Goal: Task Accomplishment & Management: Complete application form

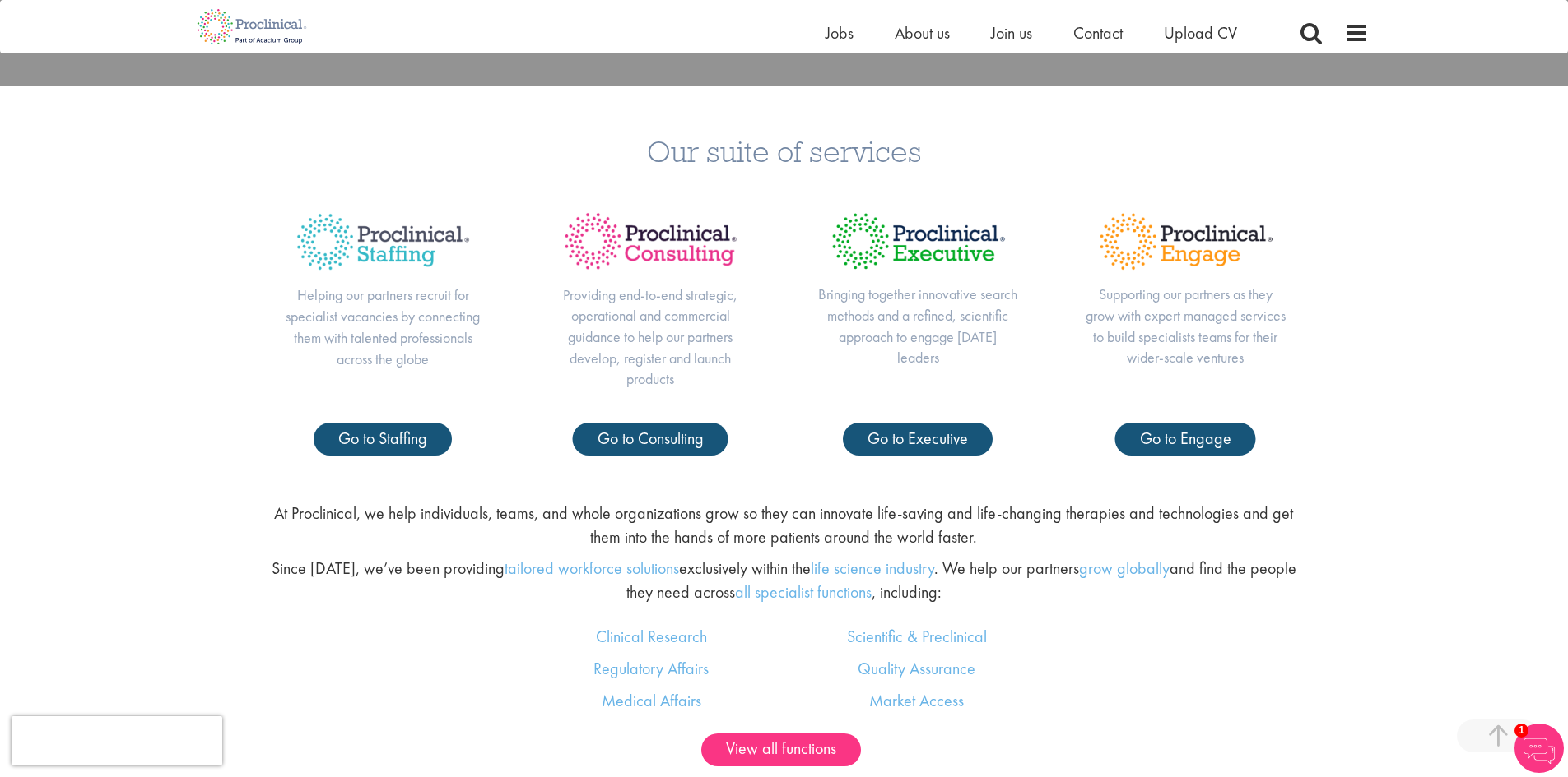
scroll to position [740, 0]
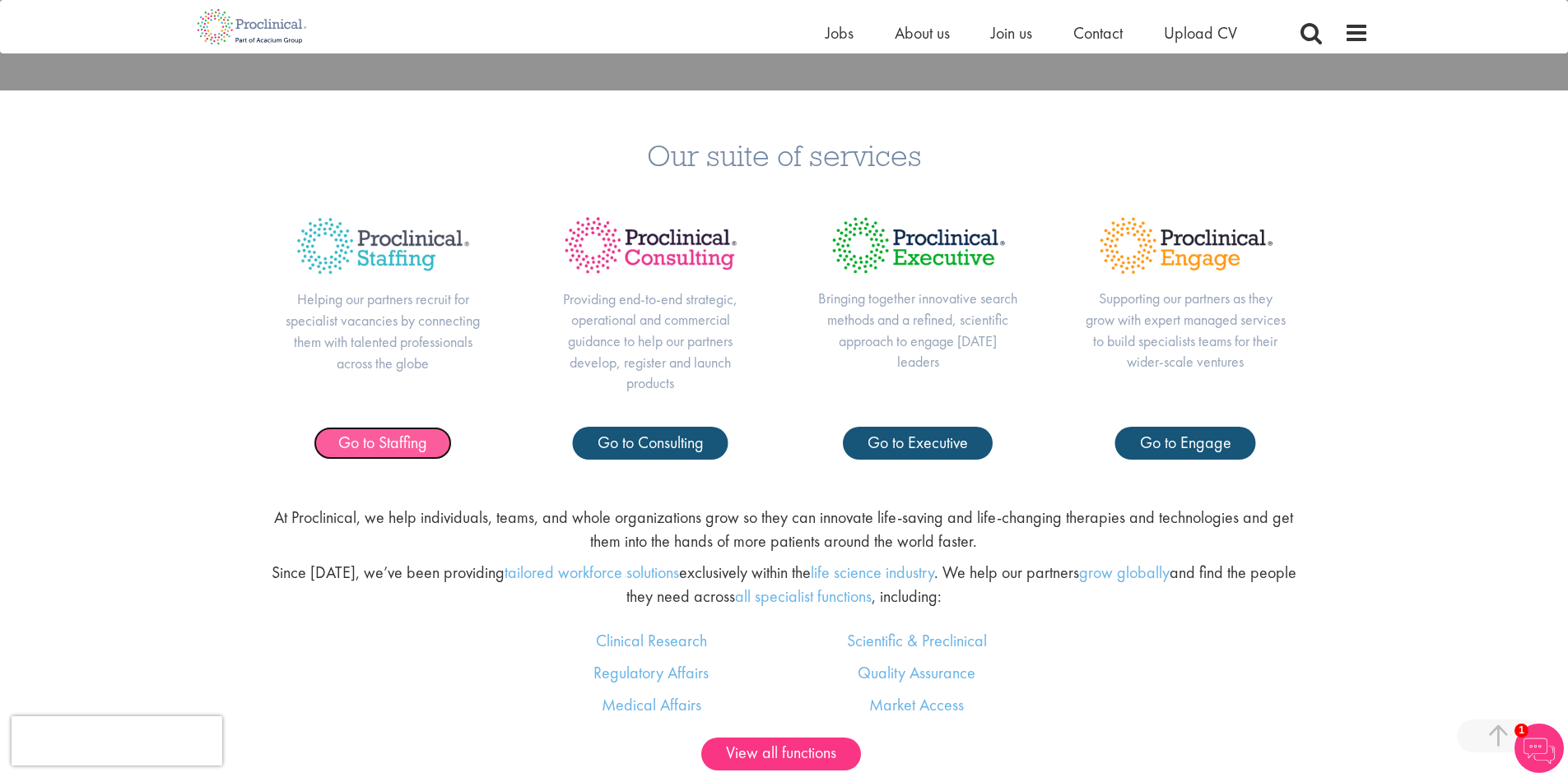
click at [385, 443] on span "Go to Staffing" at bounding box center [383, 442] width 89 height 21
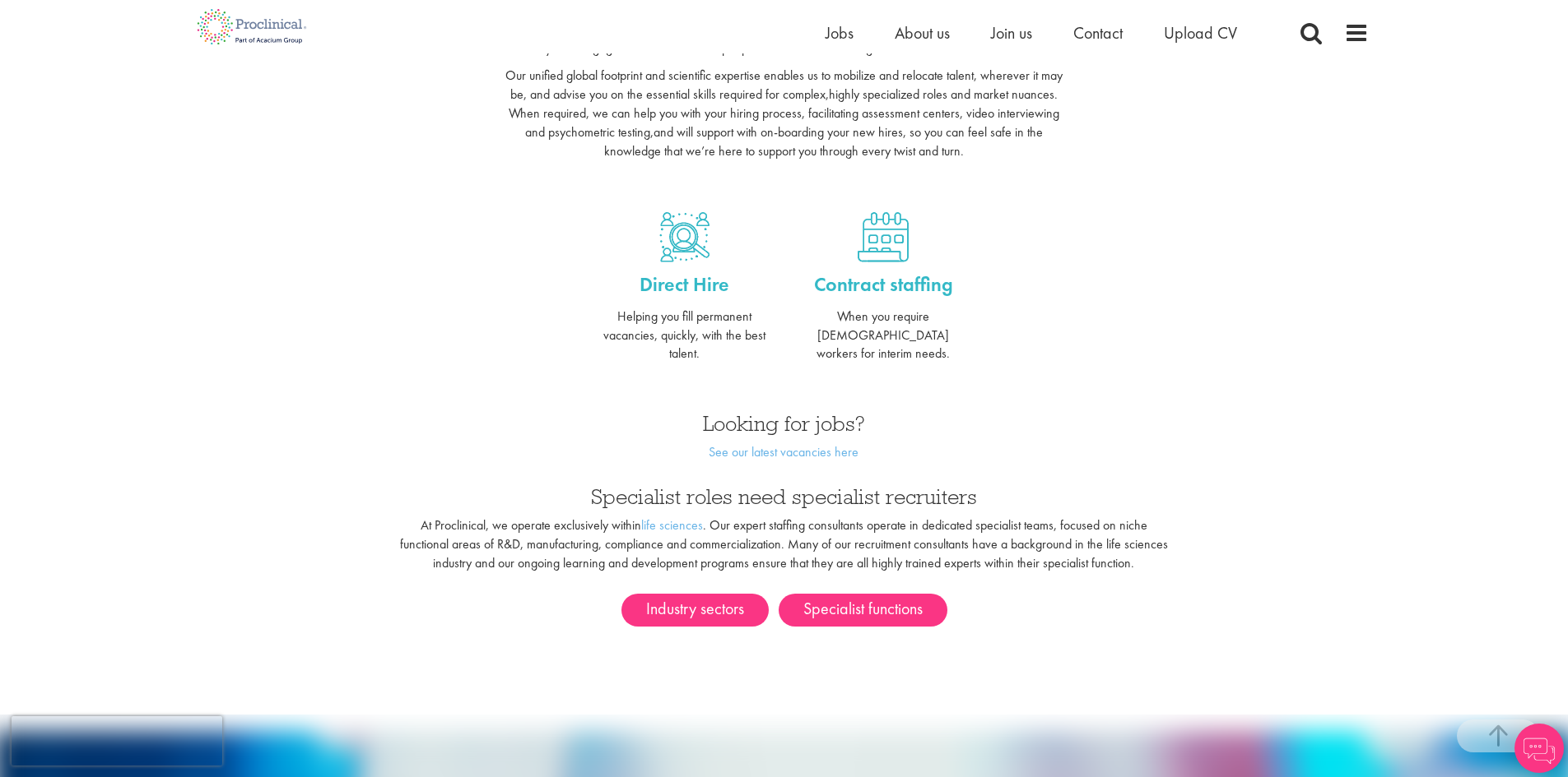
scroll to position [576, 0]
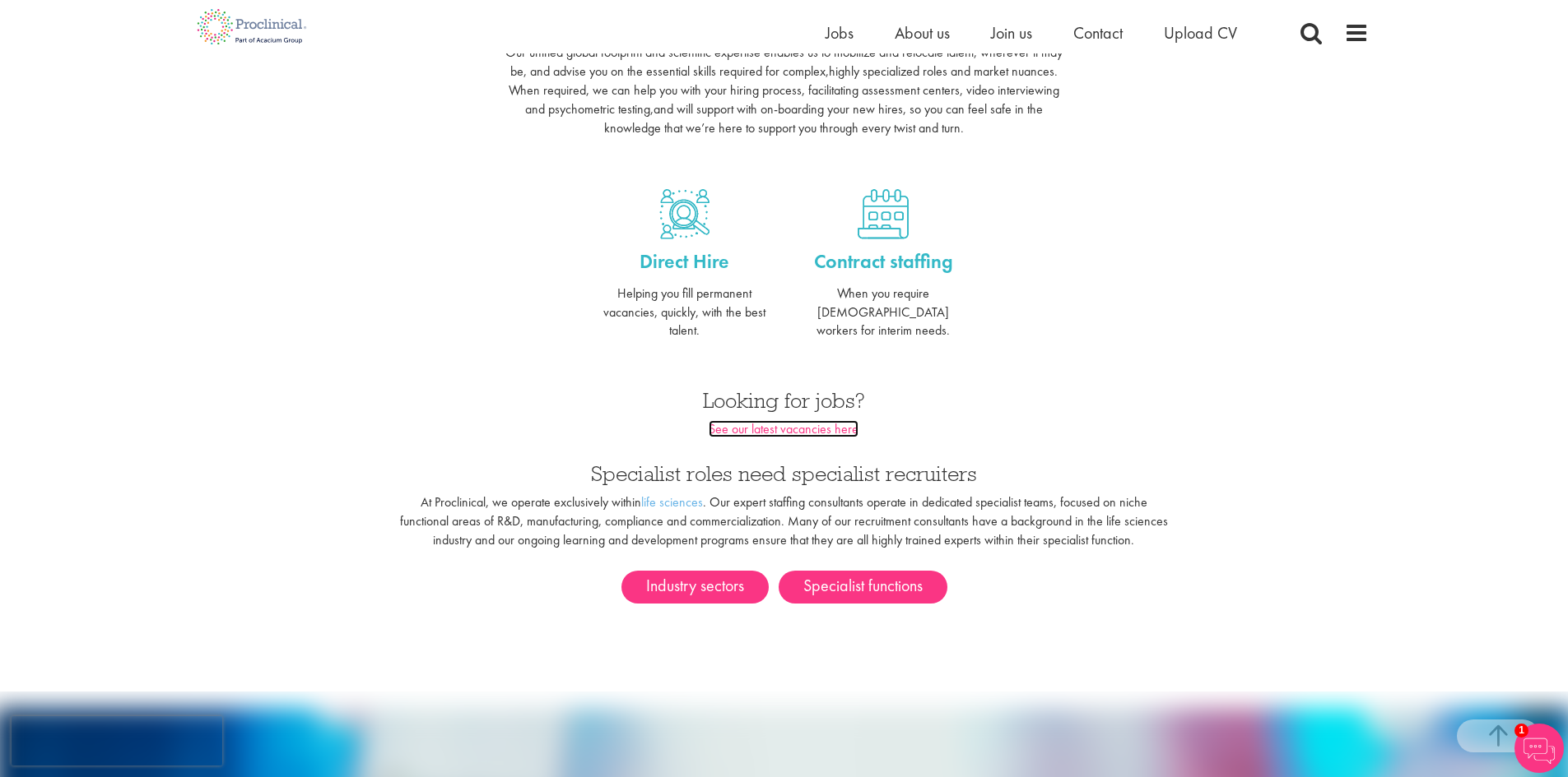
click at [829, 420] on link "See our latest vacancies here" at bounding box center [783, 429] width 150 height 17
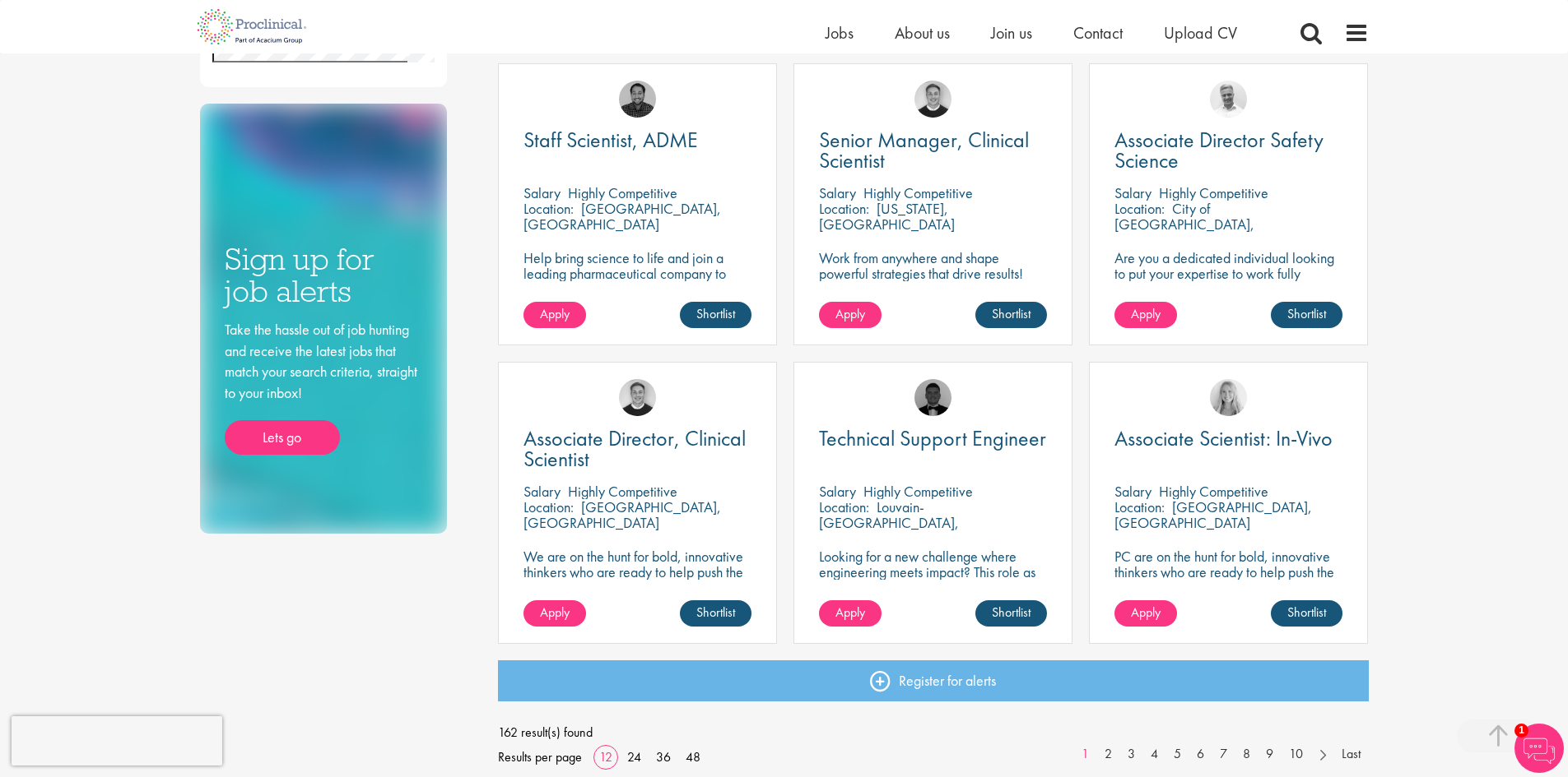
scroll to position [988, 0]
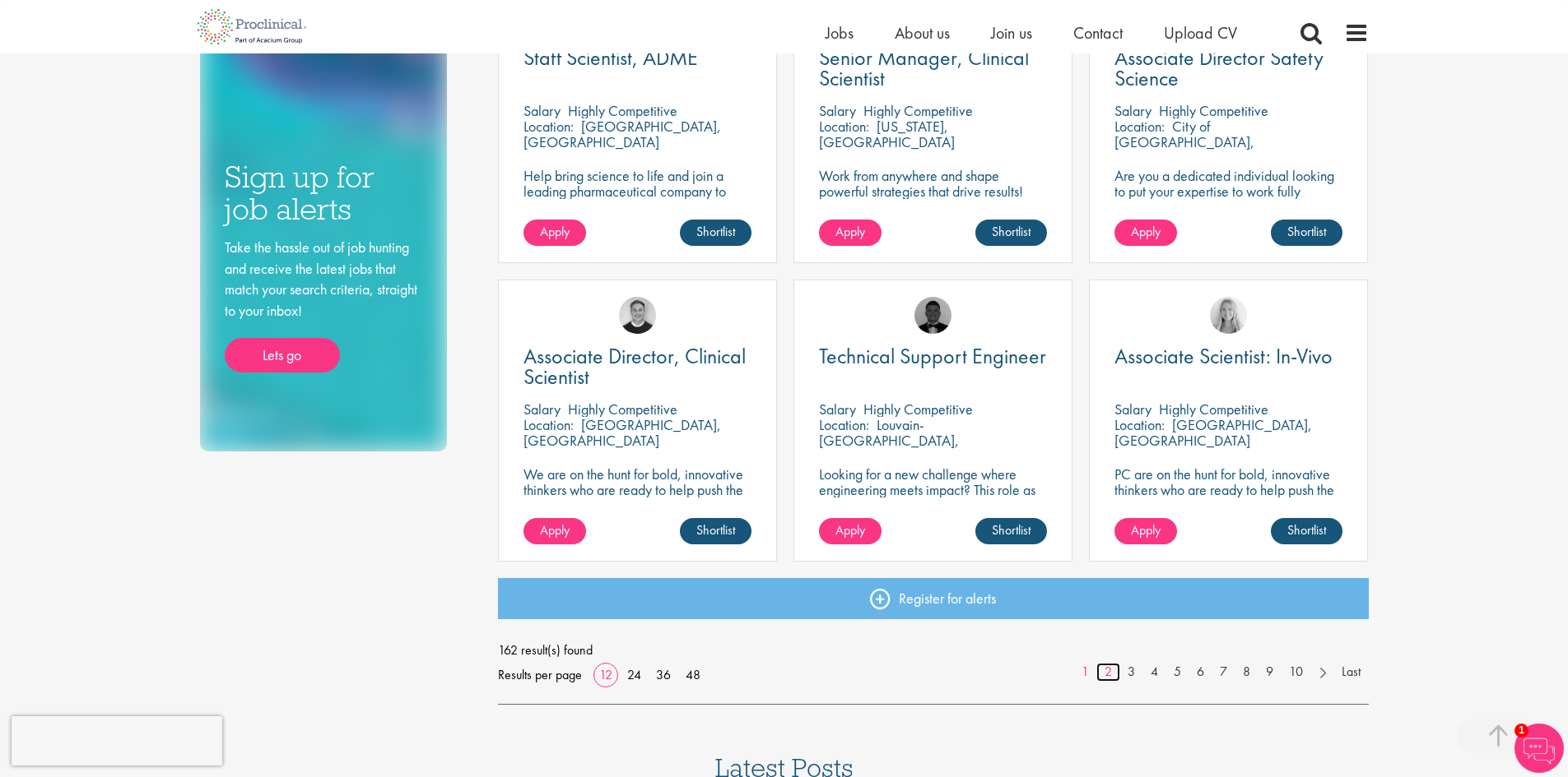
click at [1109, 671] on link "2" at bounding box center [1108, 673] width 24 height 19
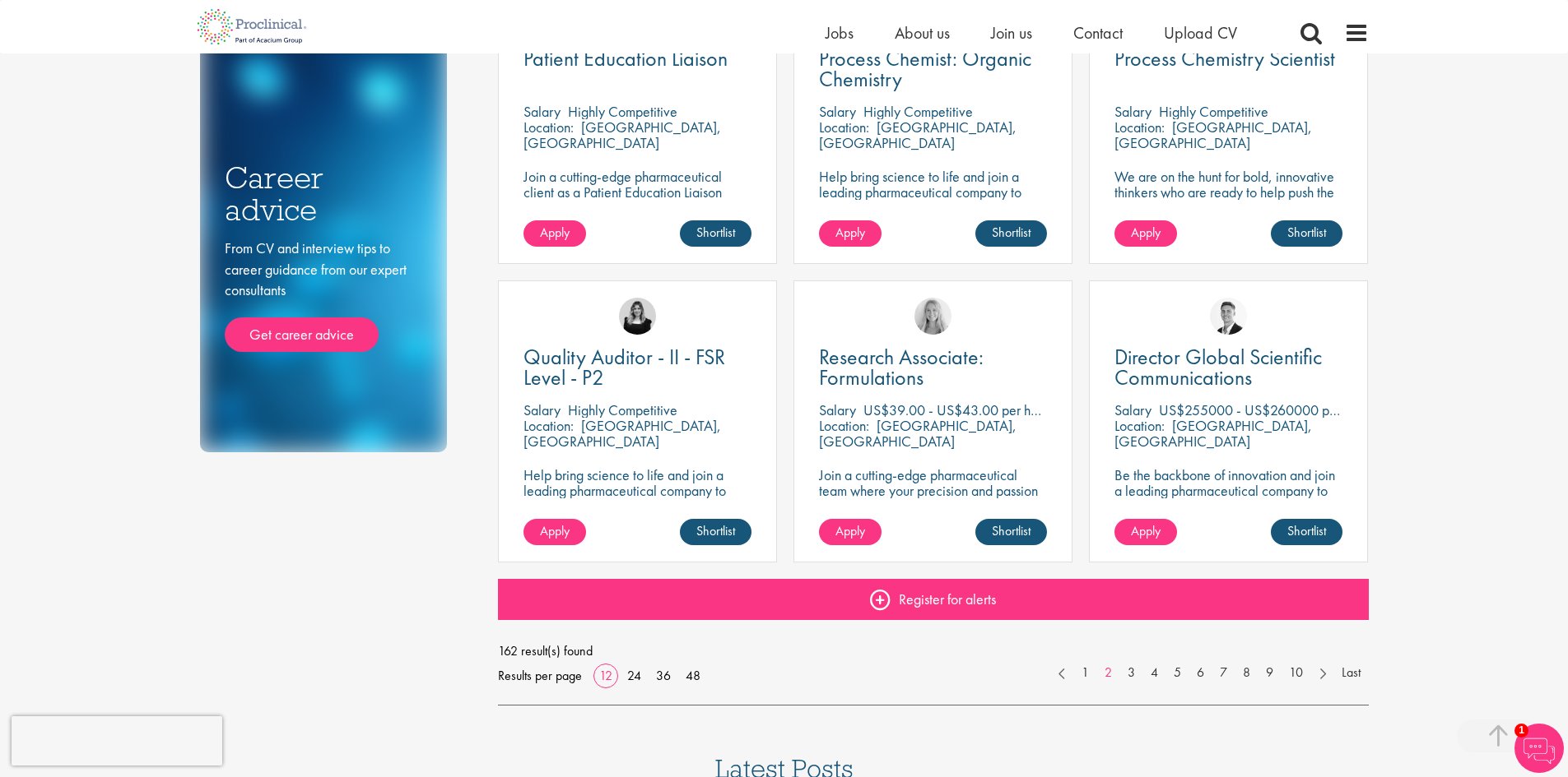
scroll to position [988, 0]
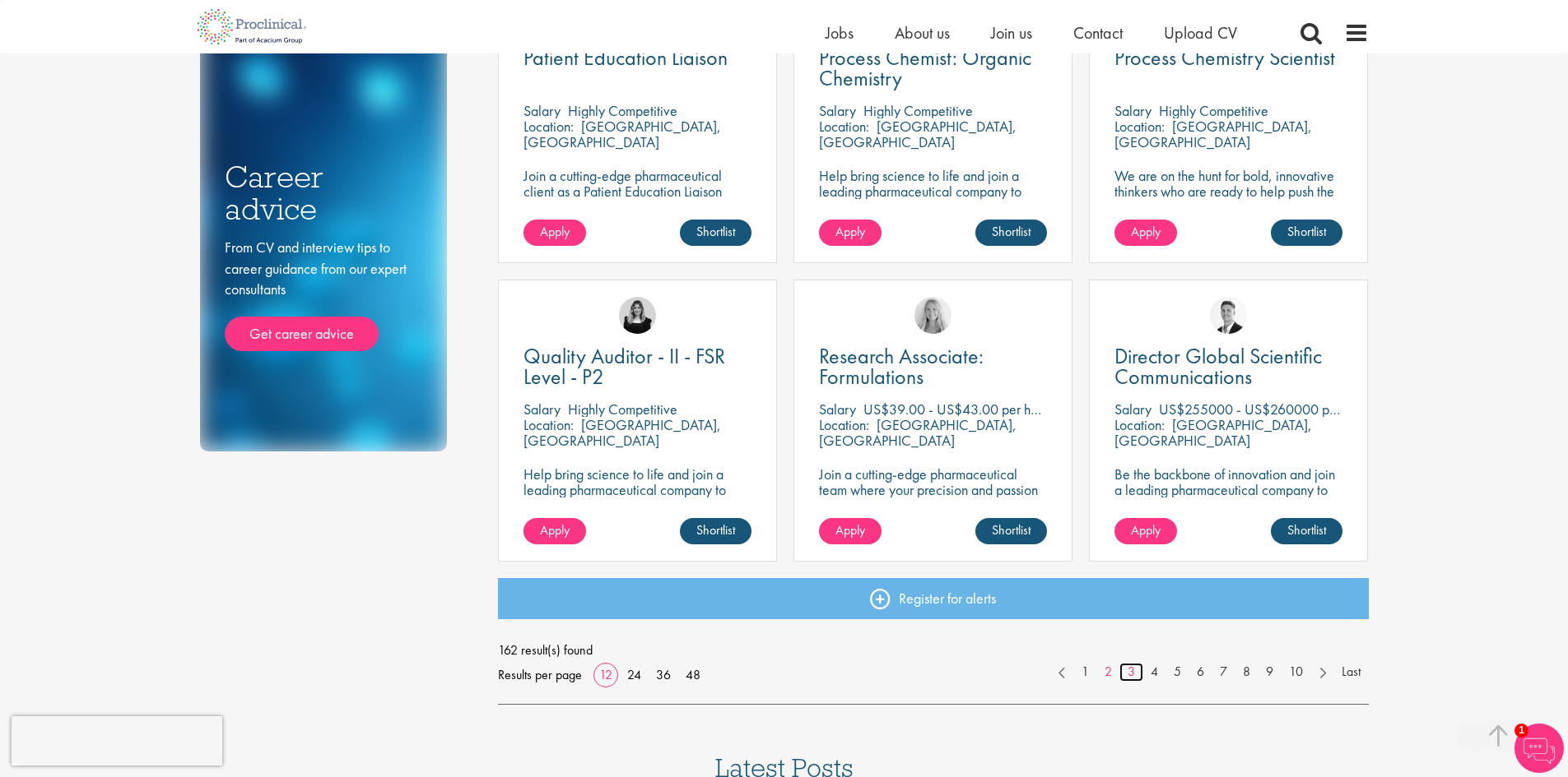
click at [1131, 669] on link "3" at bounding box center [1131, 673] width 24 height 19
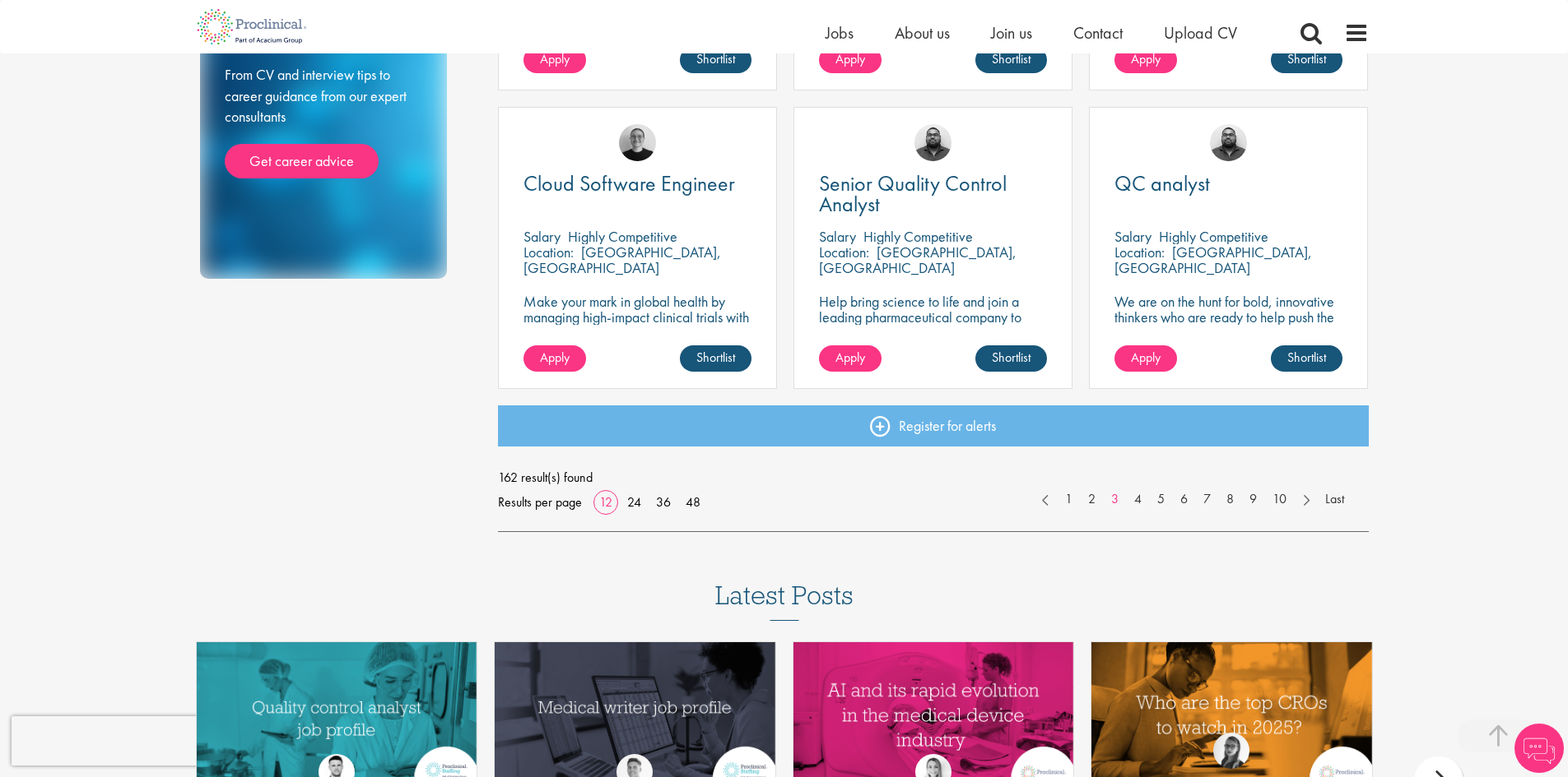
scroll to position [1398, 0]
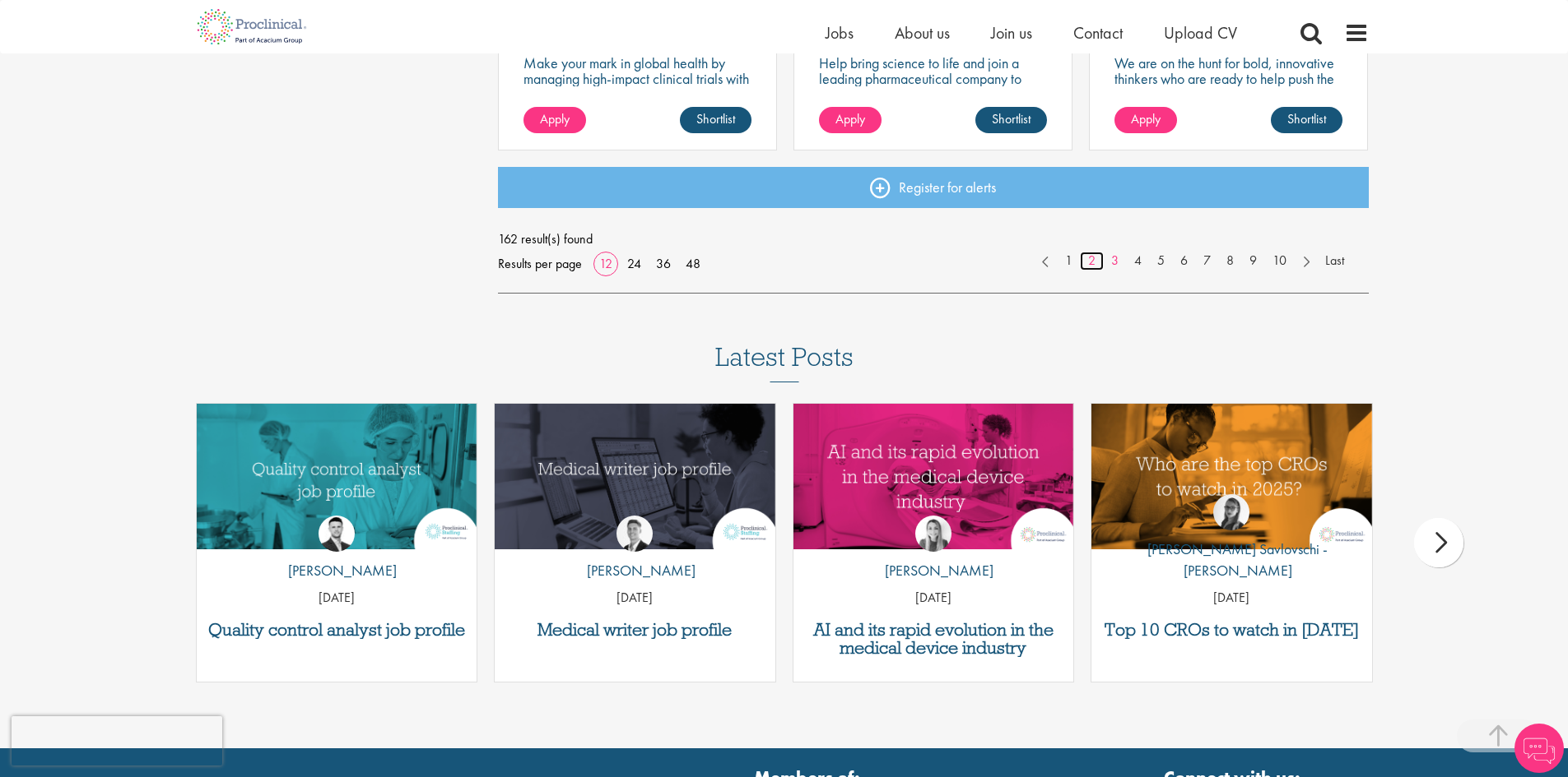
click at [1094, 261] on link "2" at bounding box center [1091, 261] width 24 height 19
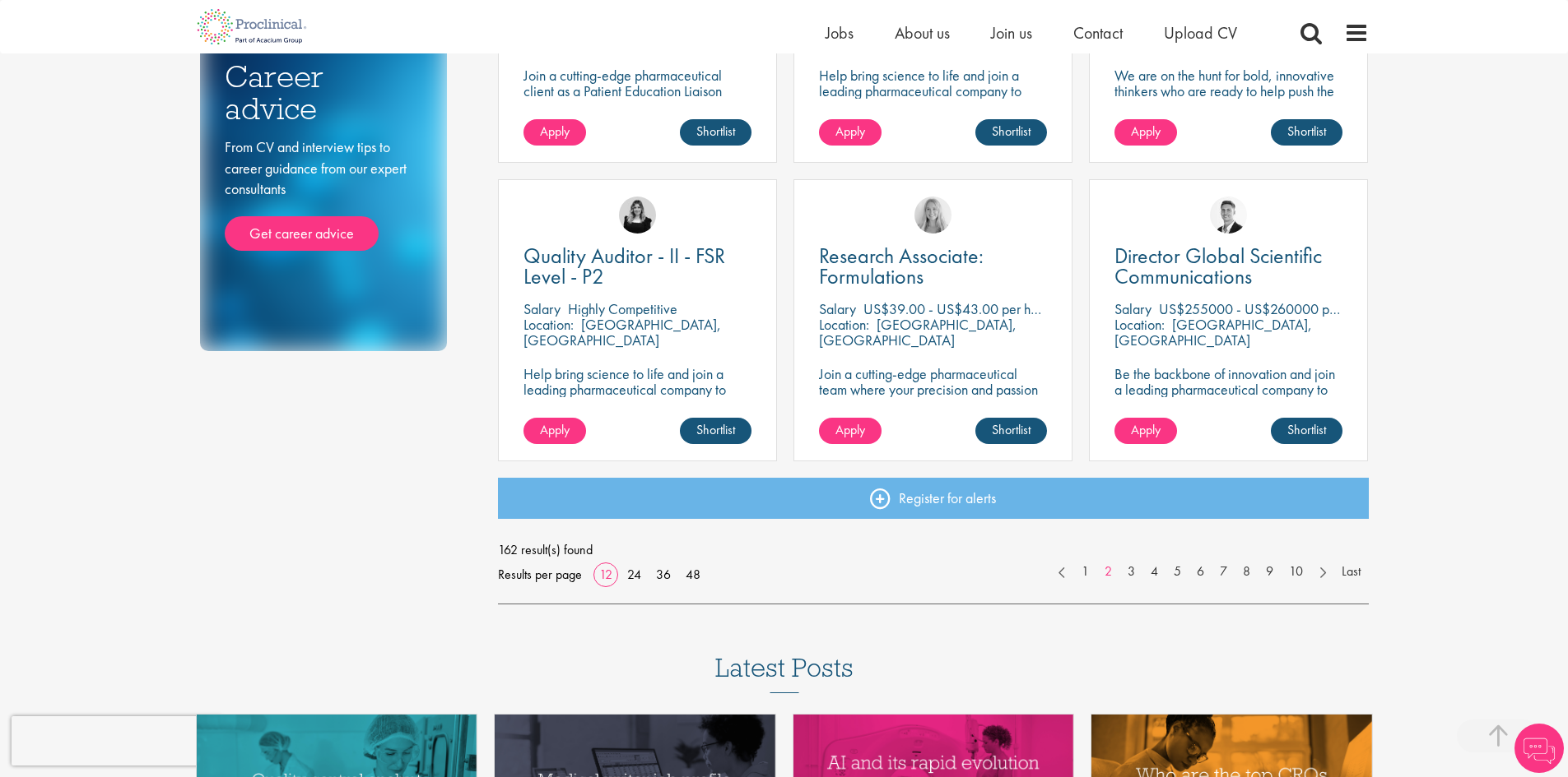
scroll to position [1070, 0]
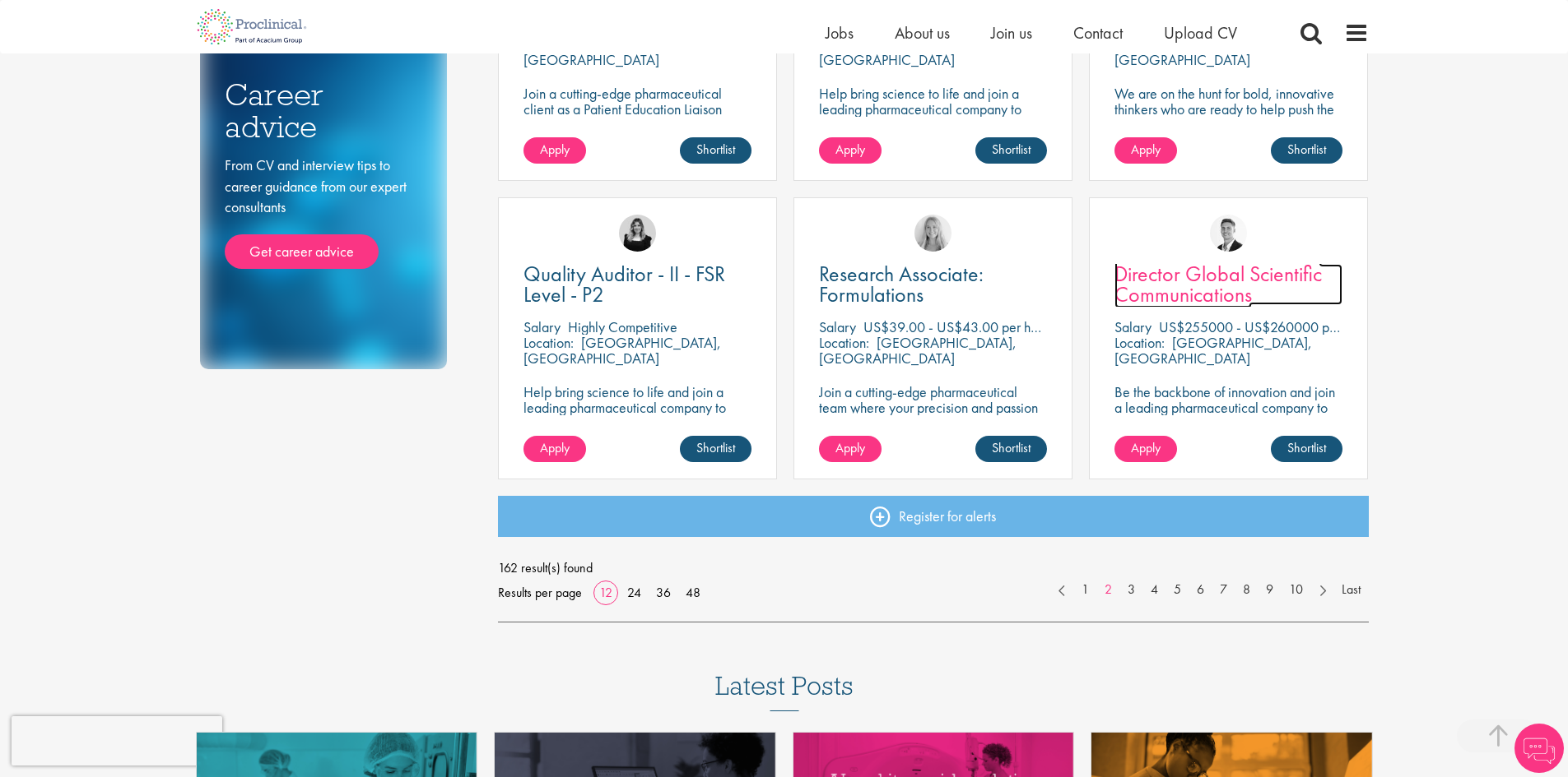
click at [1170, 293] on span "Director Global Scientific Communications" at bounding box center [1217, 284] width 207 height 49
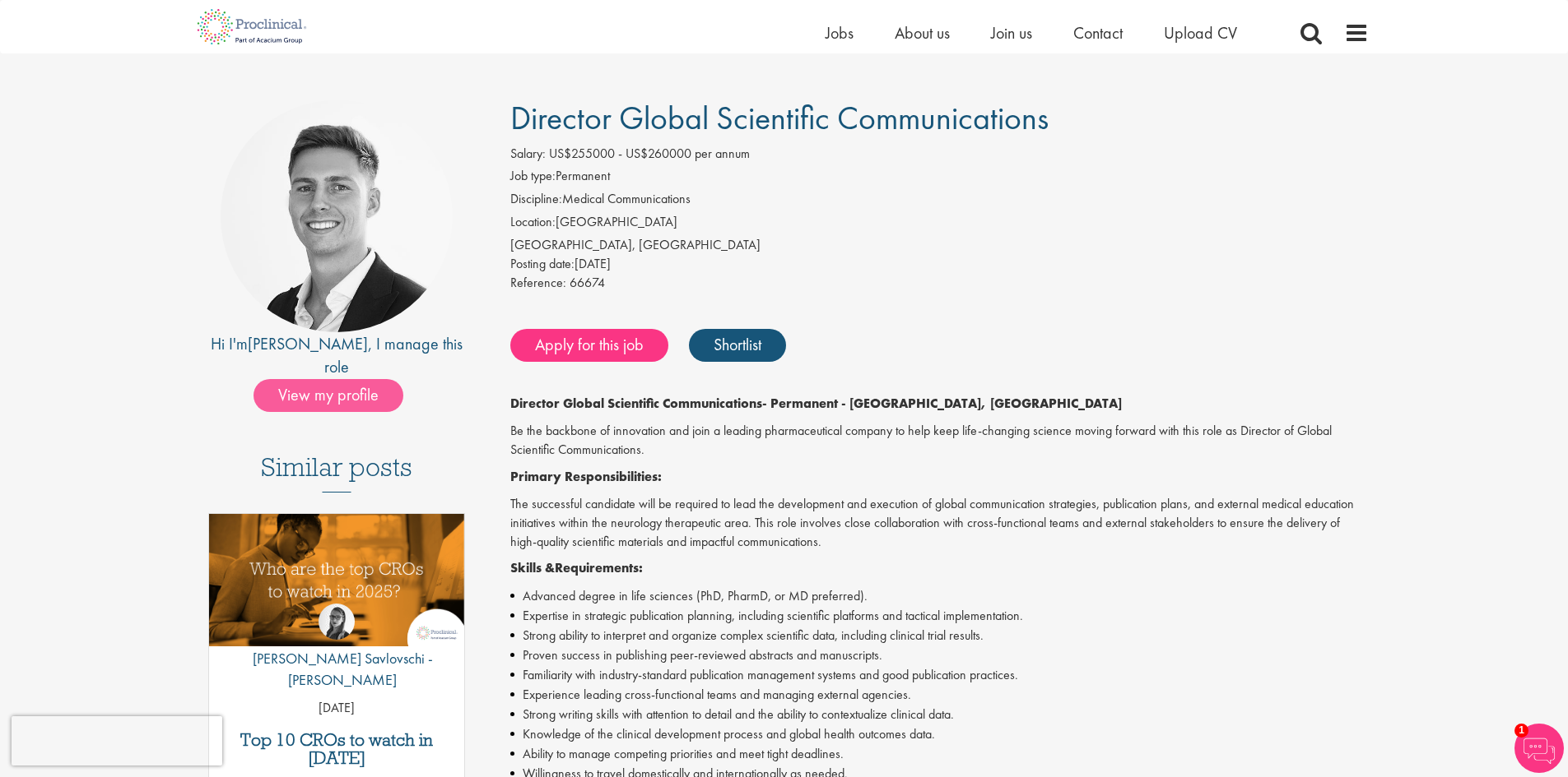
scroll to position [82, 0]
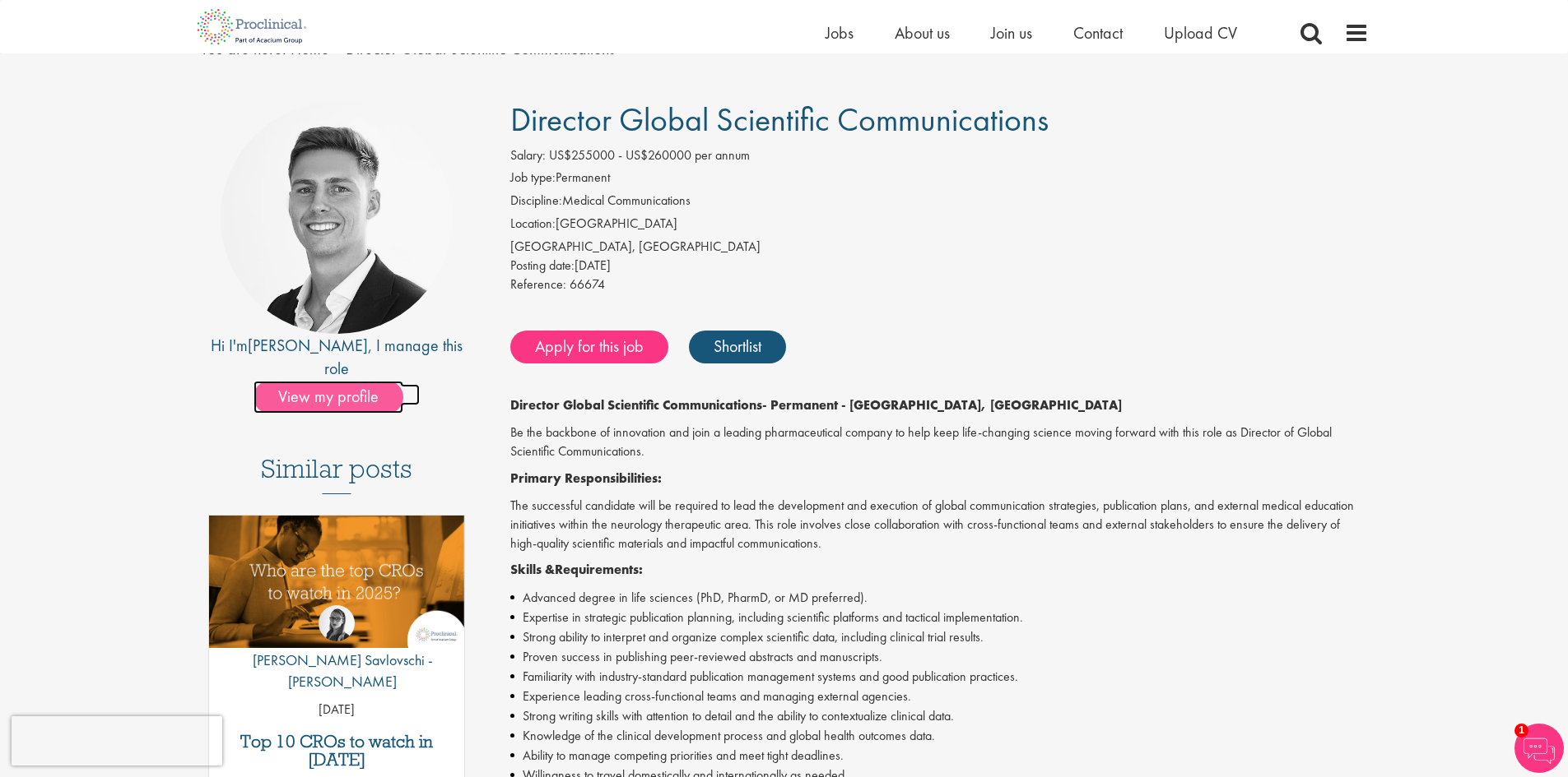
click at [316, 381] on span "View my profile" at bounding box center [328, 398] width 150 height 33
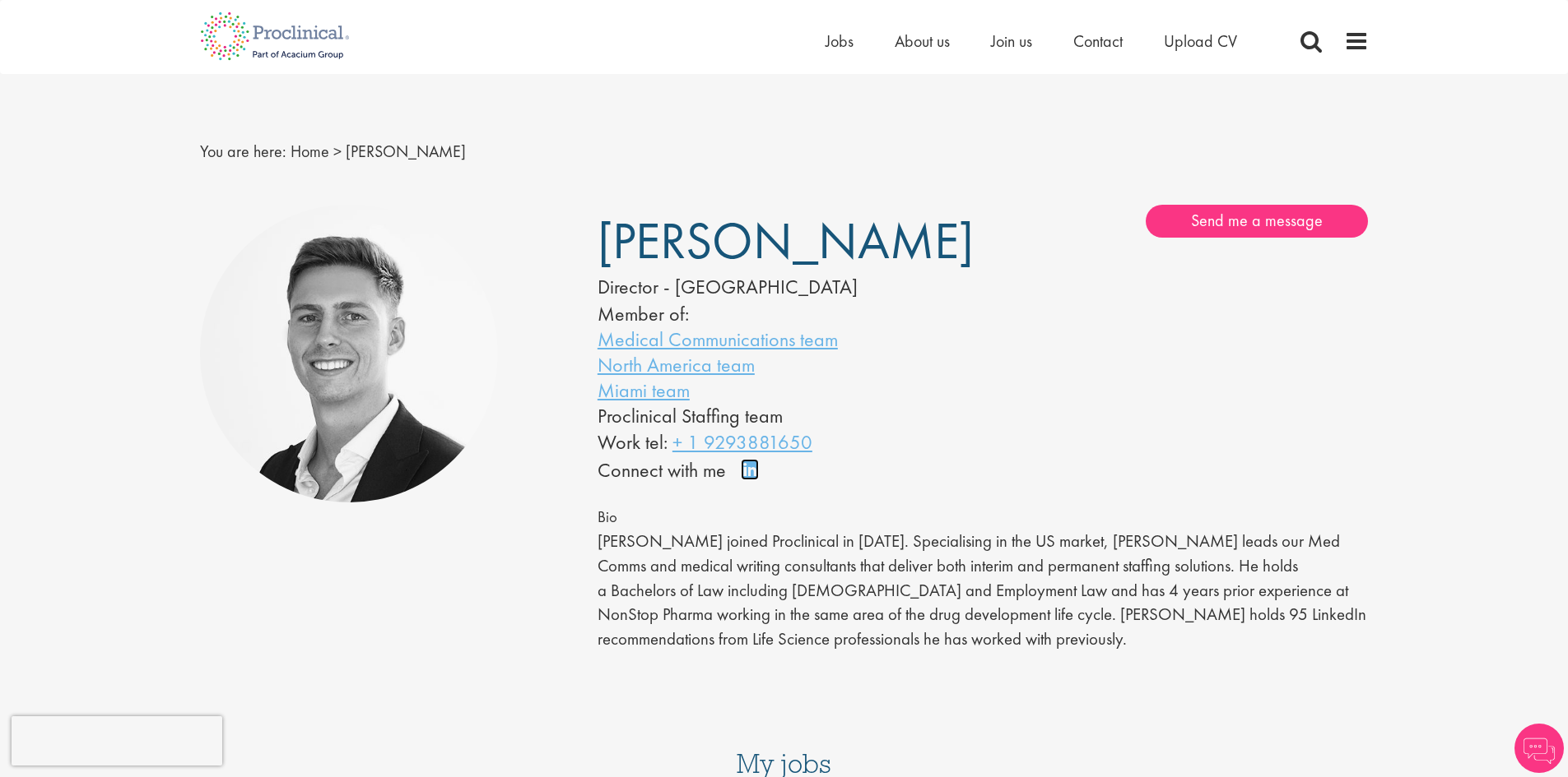
click at [749, 477] on link "Connect on LinkedIn" at bounding box center [755, 477] width 29 height 0
